Goal: Task Accomplishment & Management: Manage account settings

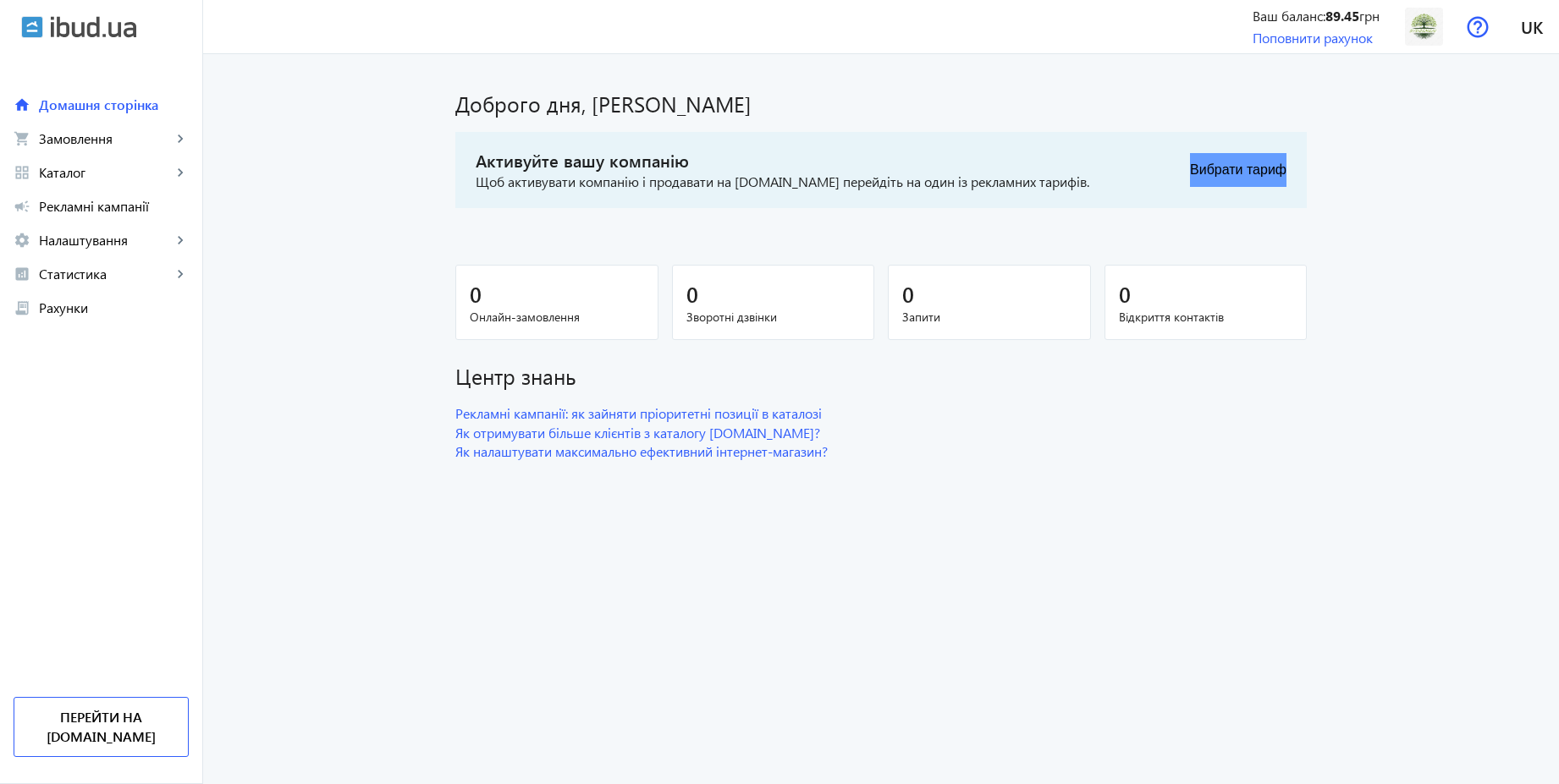
click at [1228, 174] on button "Вибрати тариф" at bounding box center [1238, 170] width 96 height 34
